Goal: Task Accomplishment & Management: Use online tool/utility

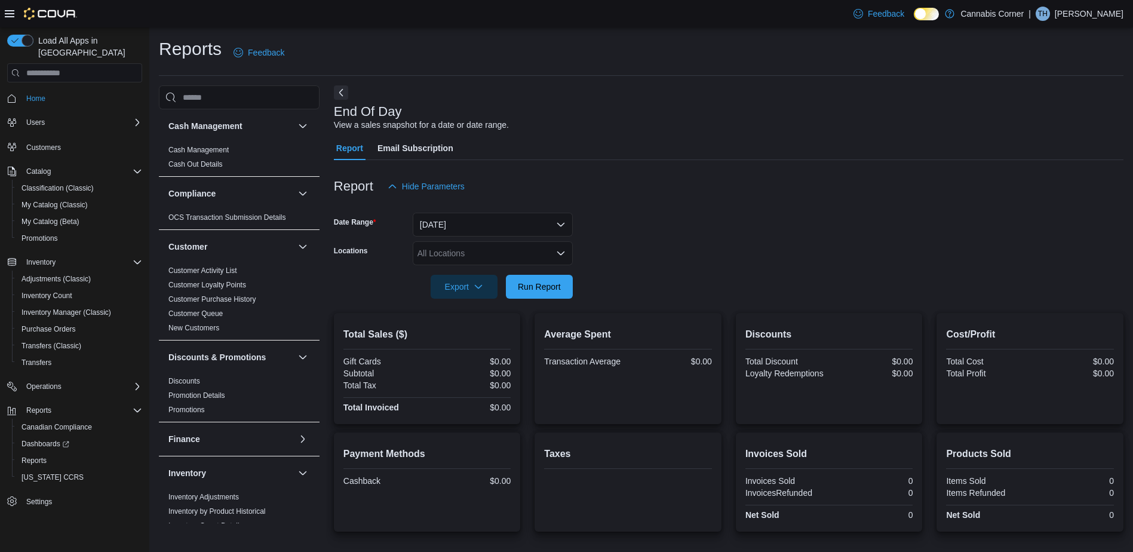
scroll to position [652, 0]
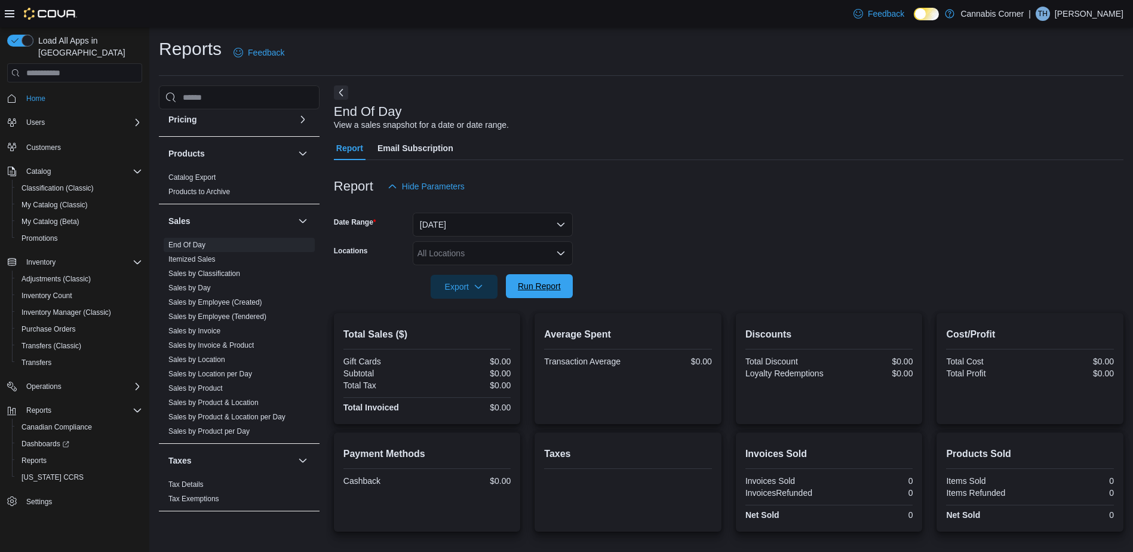
click at [551, 283] on span "Run Report" at bounding box center [539, 286] width 43 height 12
click at [556, 287] on span "Run Report" at bounding box center [539, 286] width 43 height 12
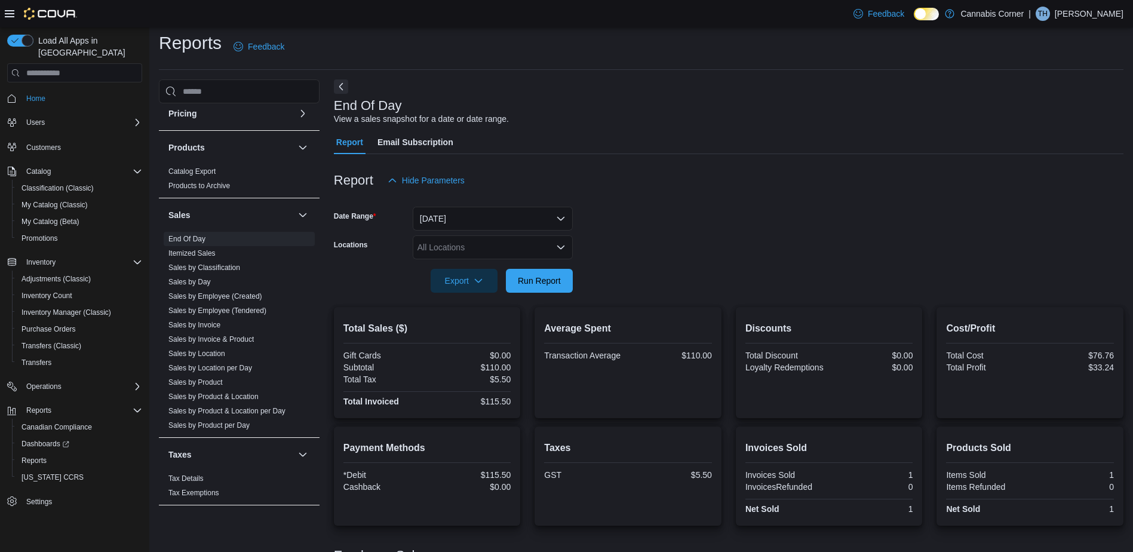
scroll to position [0, 0]
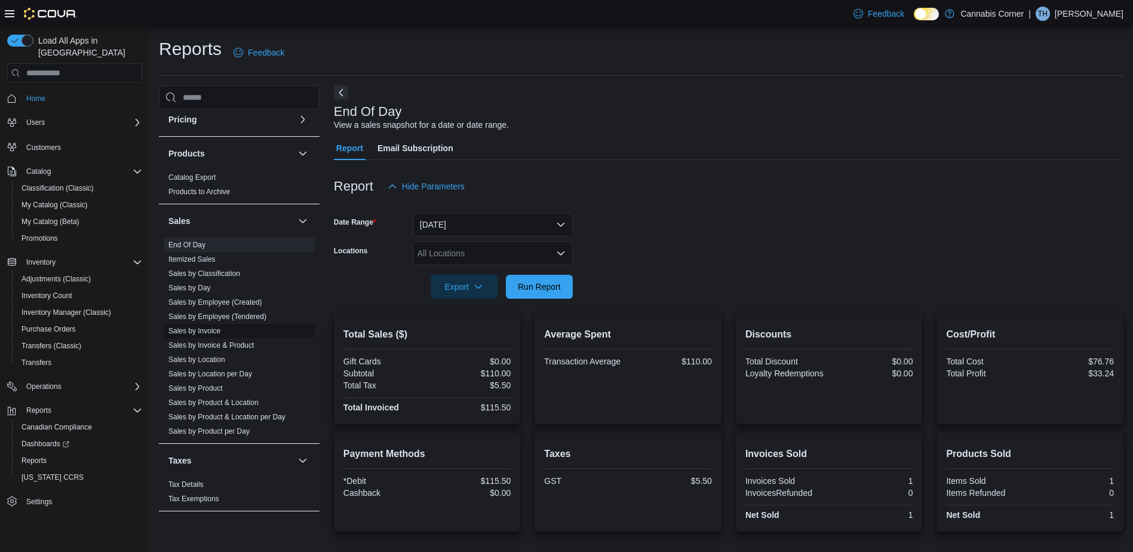
click at [210, 333] on link "Sales by Invoice" at bounding box center [194, 331] width 52 height 8
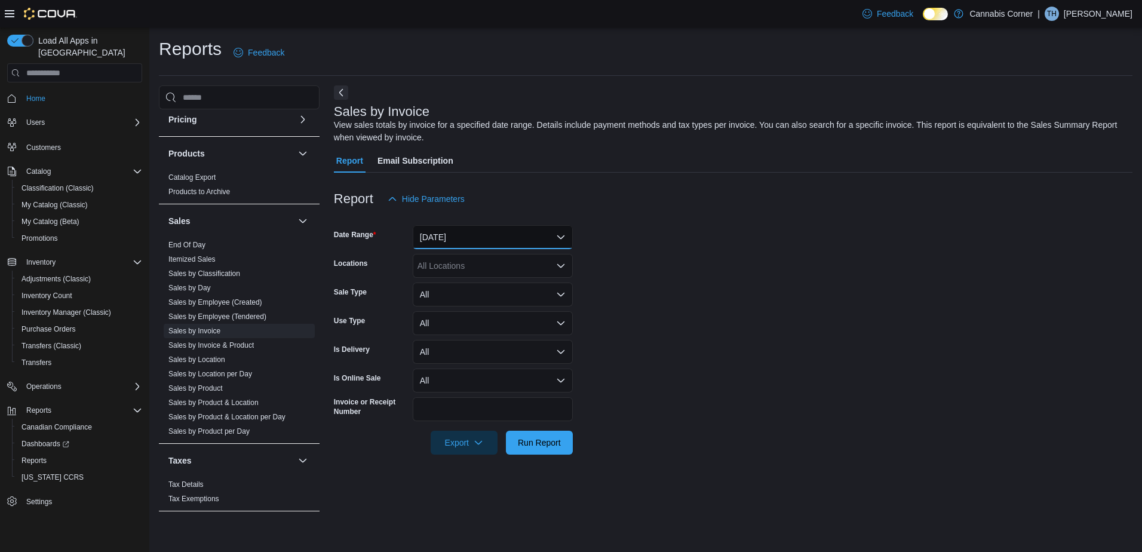
click at [469, 235] on button "[DATE]" at bounding box center [493, 237] width 160 height 24
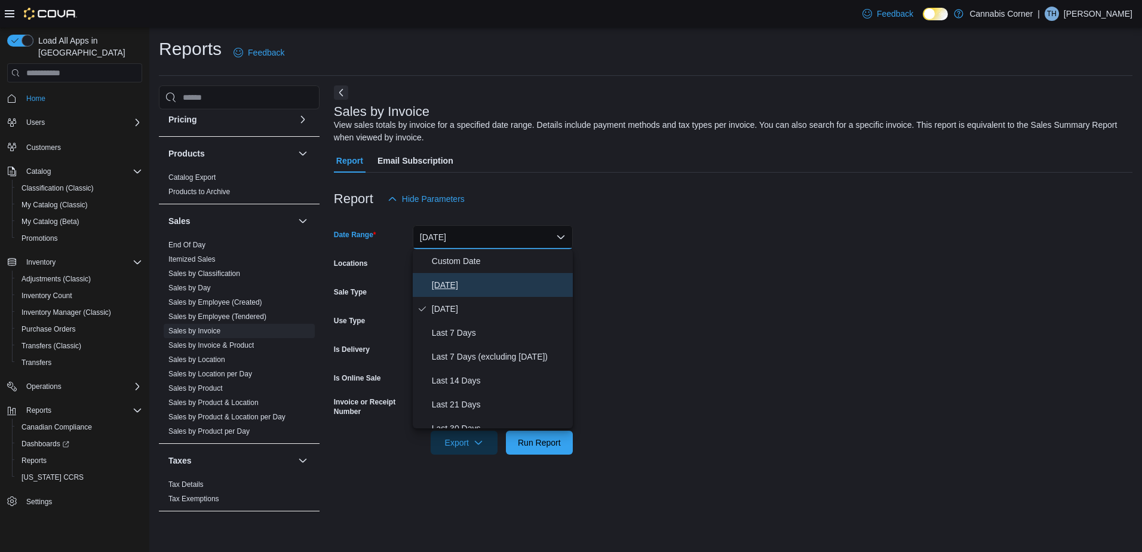
click at [448, 278] on span "[DATE]" at bounding box center [500, 285] width 136 height 14
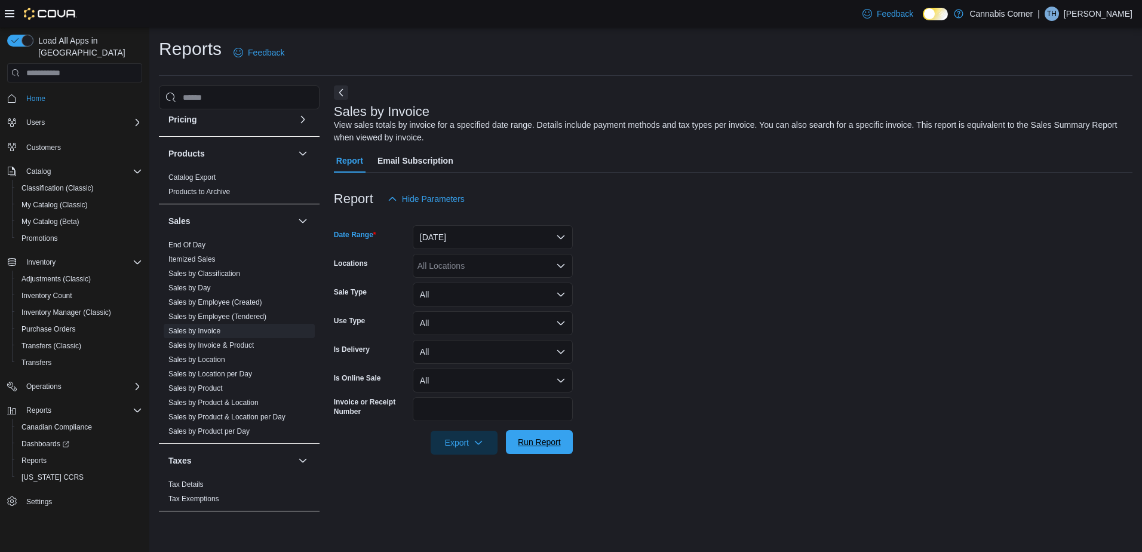
click at [541, 446] on span "Run Report" at bounding box center [539, 442] width 43 height 12
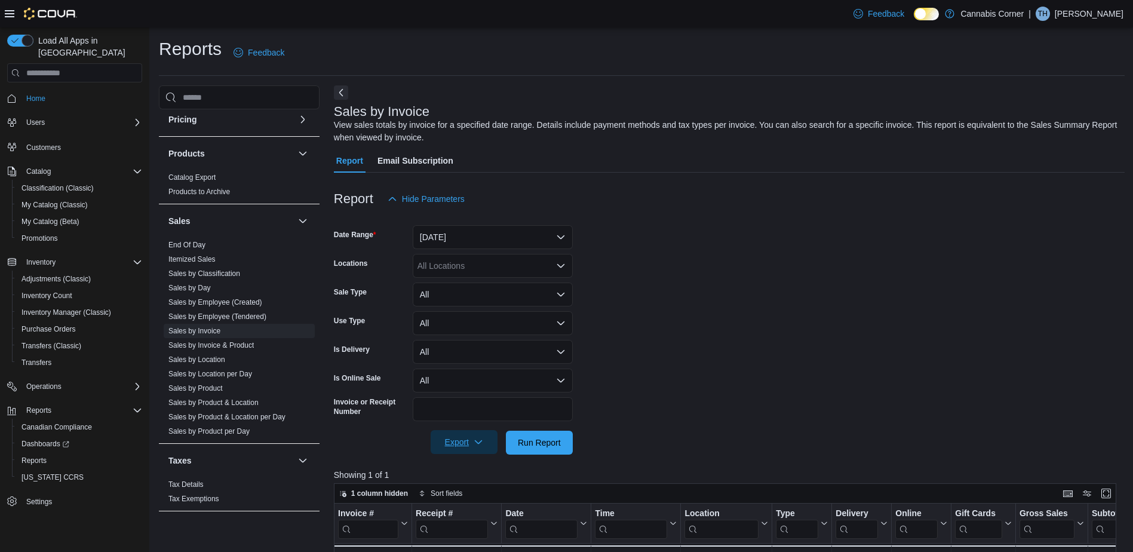
click at [474, 440] on icon "button" at bounding box center [479, 442] width 10 height 10
click at [482, 471] on span "Export to Excel" at bounding box center [466, 467] width 54 height 10
click at [1069, 255] on form "Date Range [DATE] Locations All Locations Sale Type All Use Type All Is Deliver…" at bounding box center [729, 333] width 791 height 244
click at [204, 241] on link "End Of Day" at bounding box center [186, 245] width 37 height 8
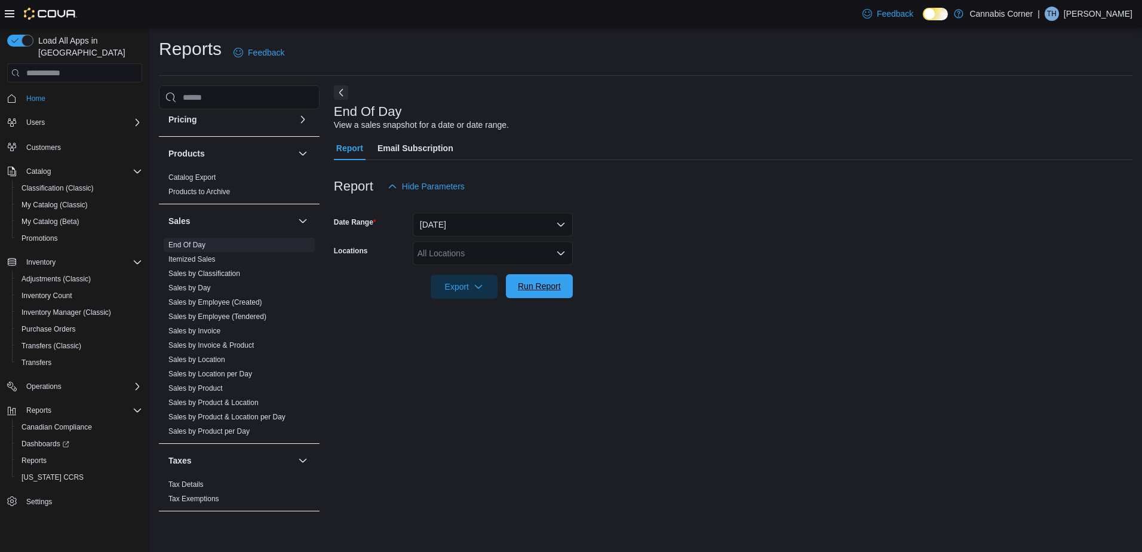
click at [545, 275] on div "Export Run Report" at bounding box center [453, 287] width 239 height 24
click at [557, 287] on span "Run Report" at bounding box center [539, 286] width 43 height 12
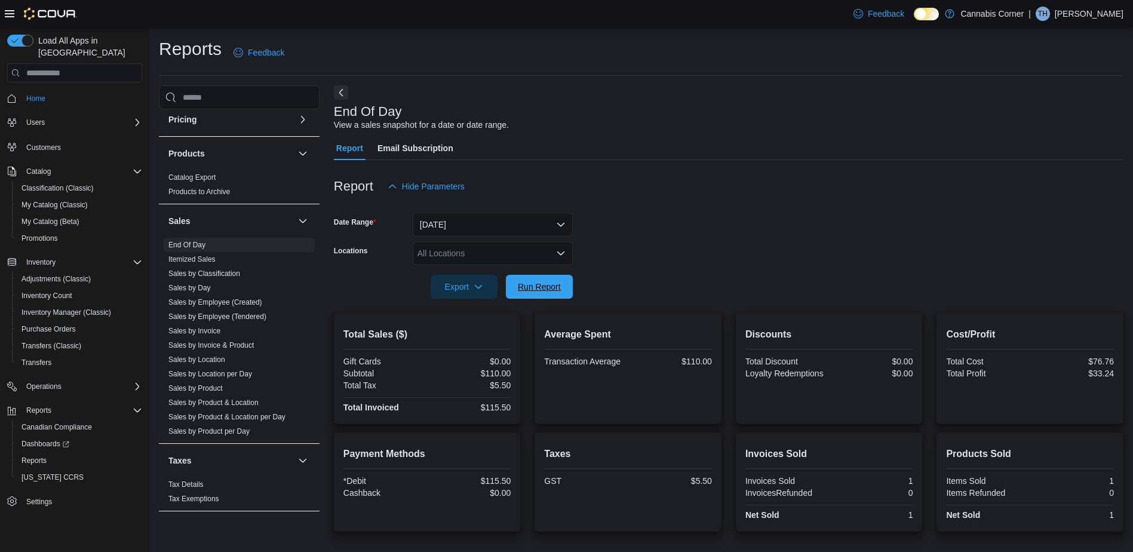
click at [548, 299] on span "Run Report" at bounding box center [539, 287] width 53 height 24
click at [523, 292] on span "Run Report" at bounding box center [539, 286] width 43 height 12
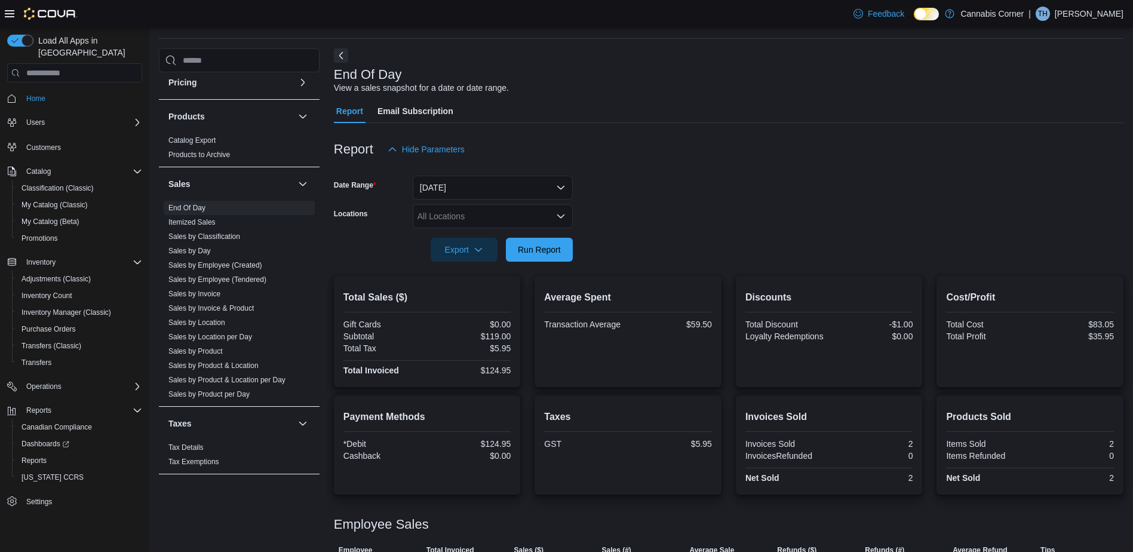
scroll to position [79, 0]
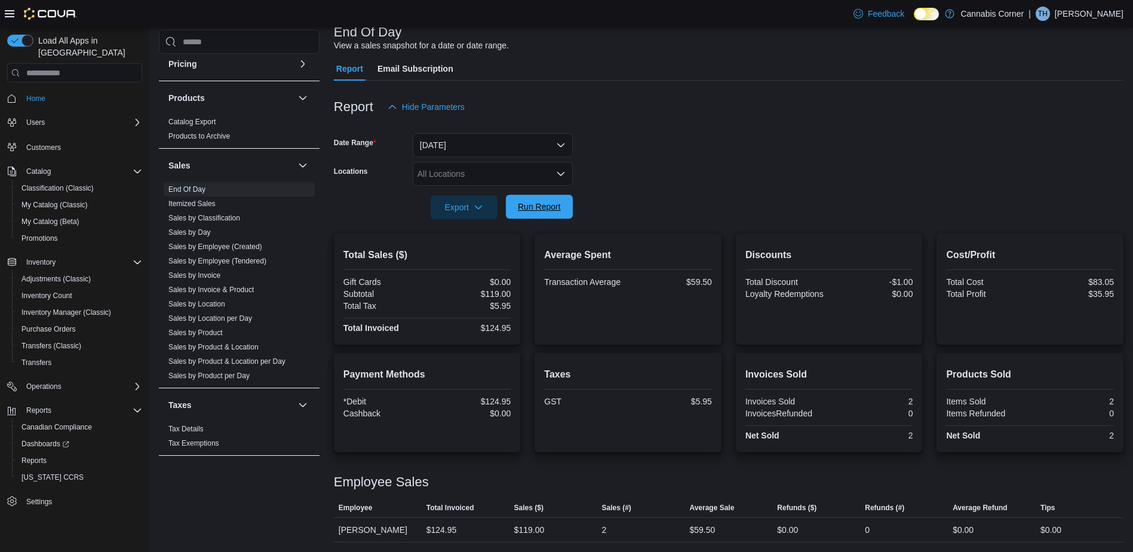
click at [556, 204] on span "Run Report" at bounding box center [539, 207] width 43 height 12
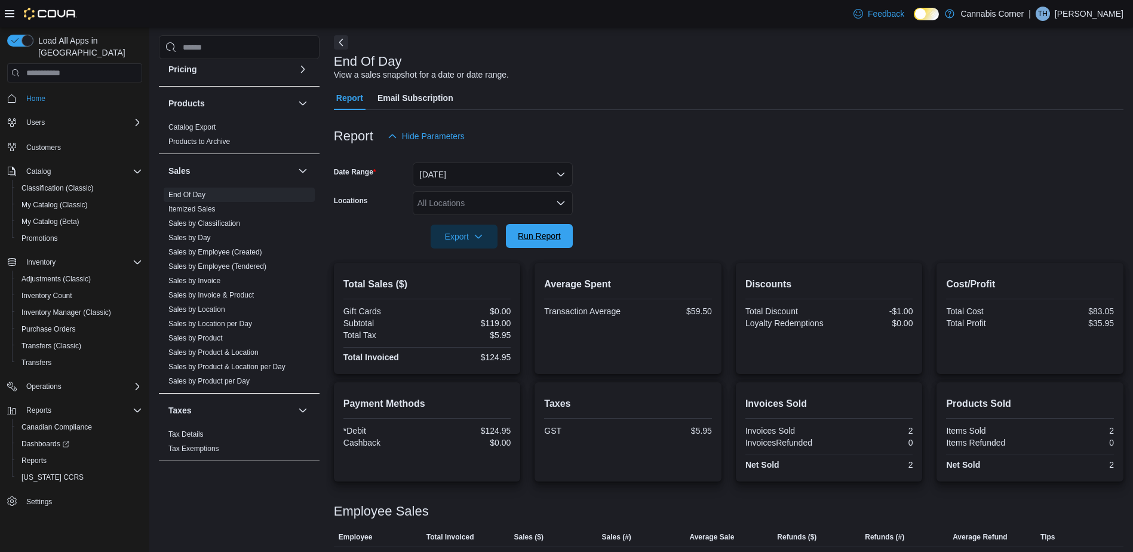
scroll to position [0, 0]
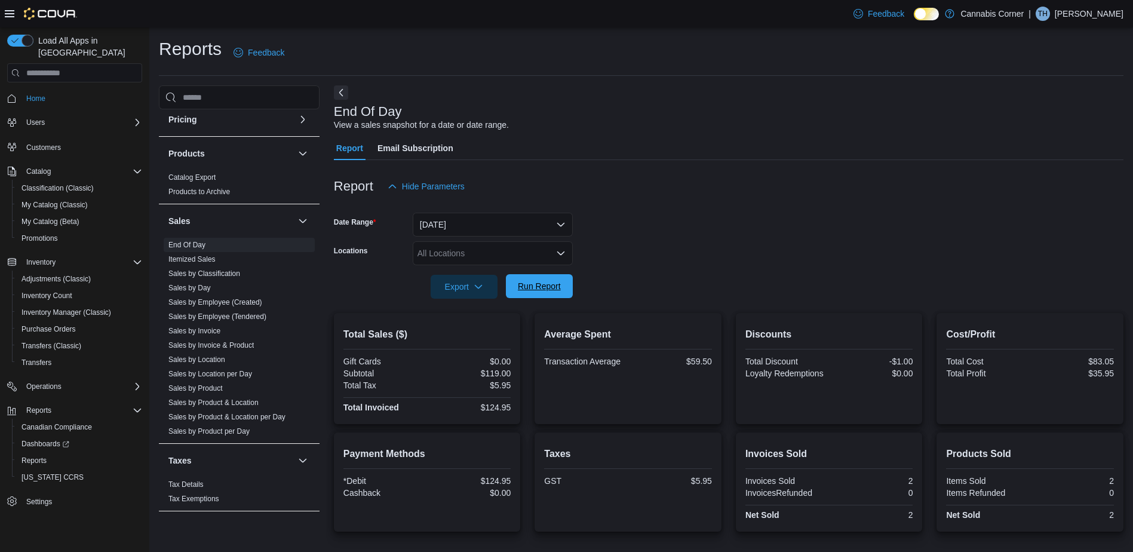
click at [544, 290] on span "Run Report" at bounding box center [539, 286] width 43 height 12
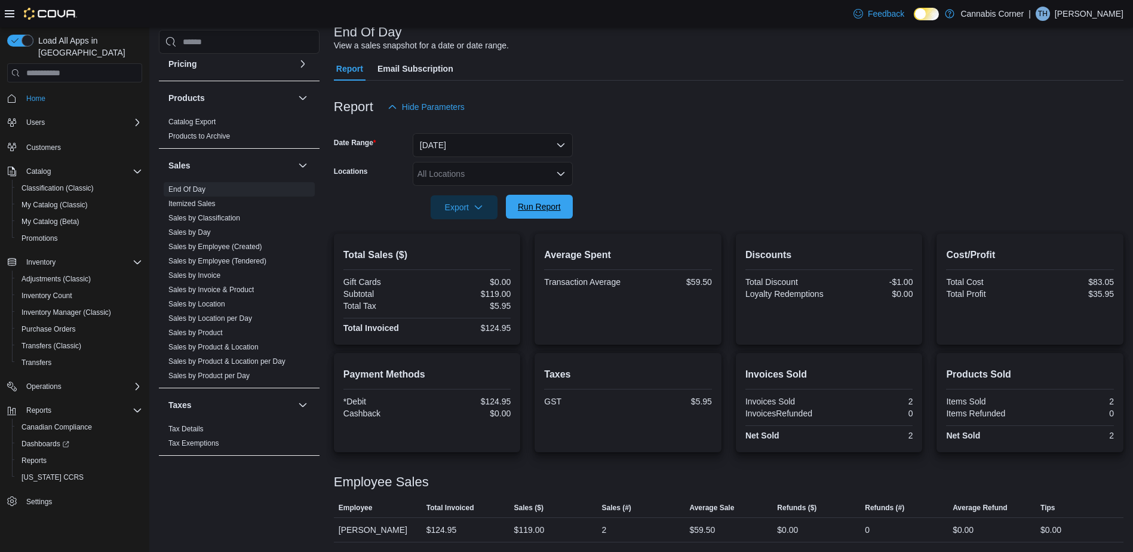
click at [561, 217] on span "Run Report" at bounding box center [539, 207] width 53 height 24
